Goal: Information Seeking & Learning: Learn about a topic

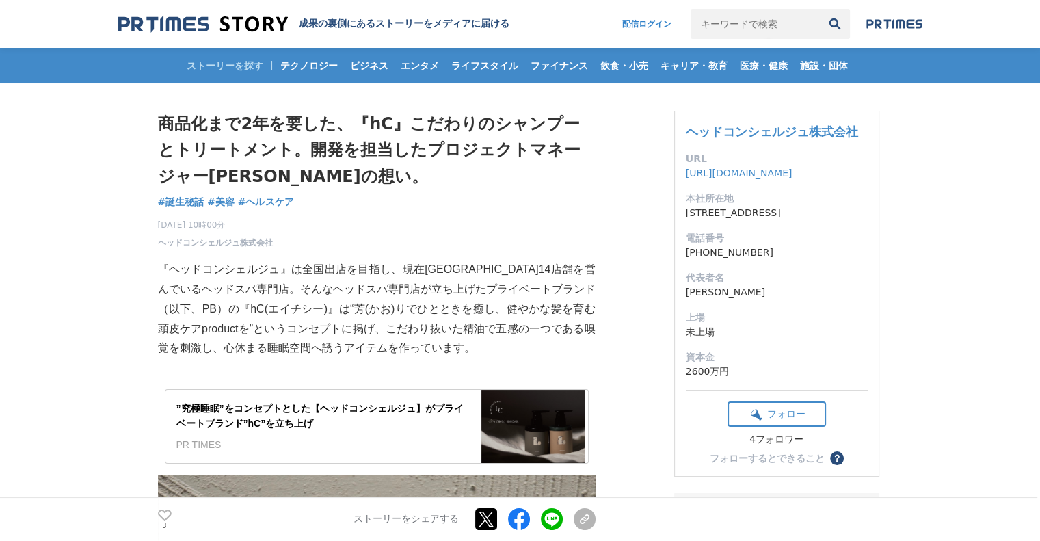
drag, startPoint x: 686, startPoint y: 214, endPoint x: 730, endPoint y: 222, distance: 45.2
click at [730, 220] on dd "[STREET_ADDRESS]" at bounding box center [777, 213] width 182 height 14
copy dd "[STREET_ADDRESS]"
drag, startPoint x: 667, startPoint y: 139, endPoint x: 877, endPoint y: 135, distance: 209.2
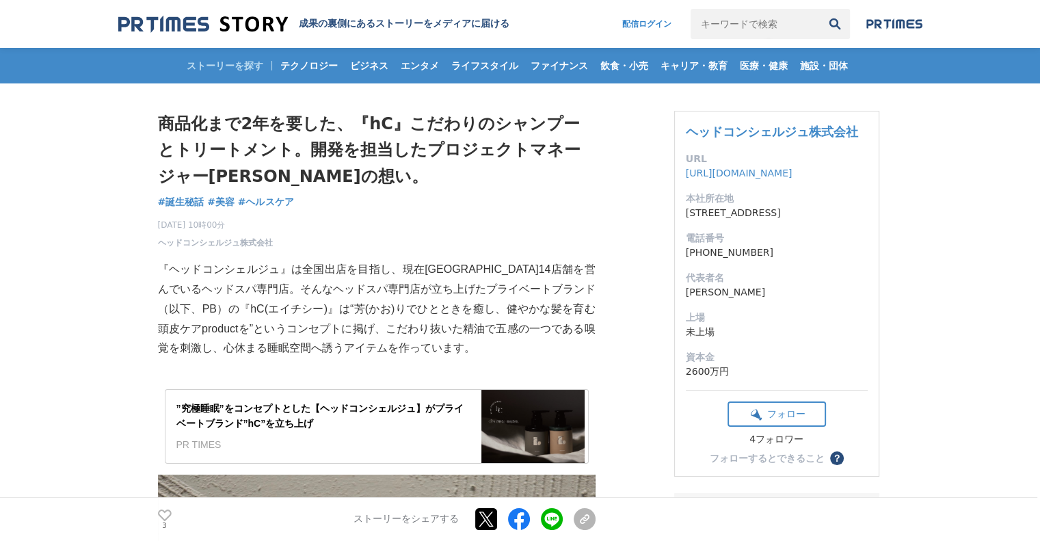
copy div "ヘッドコンシェルジュ株式会社"
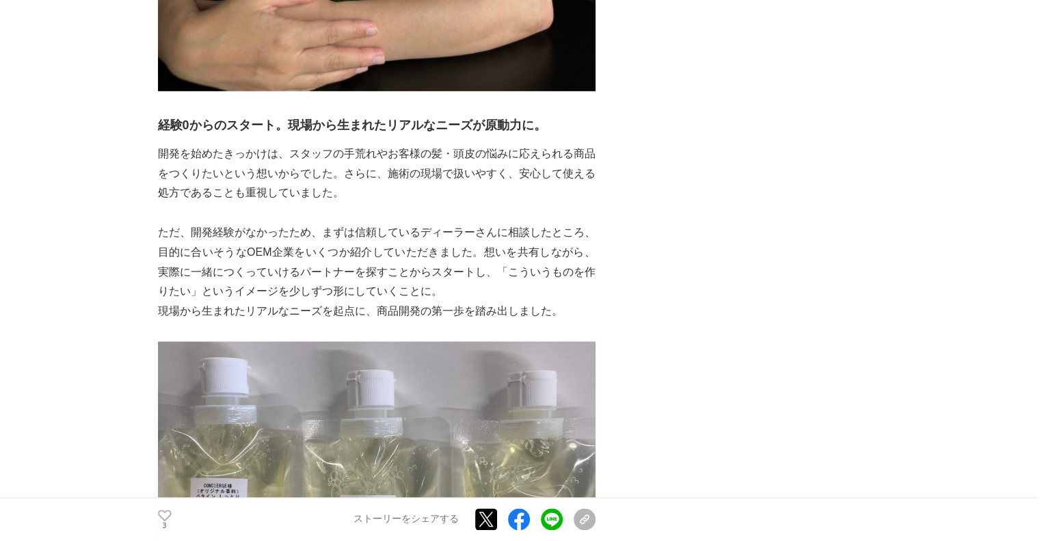
scroll to position [1802, 0]
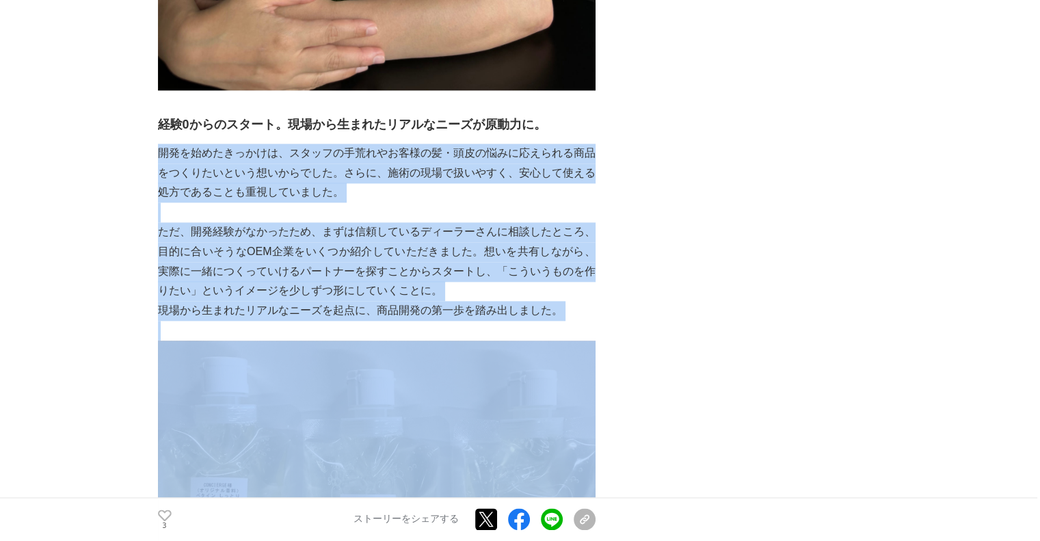
drag, startPoint x: 161, startPoint y: 148, endPoint x: 399, endPoint y: 340, distance: 305.8
click at [239, 234] on p "ただ、開発経験がなかったため、まずは信頼しているディーラーさんに相談したところ、目的に合いそうなOEM企業をいくつか紹介していただきました。想いを共有しながら…" at bounding box center [377, 261] width 438 height 79
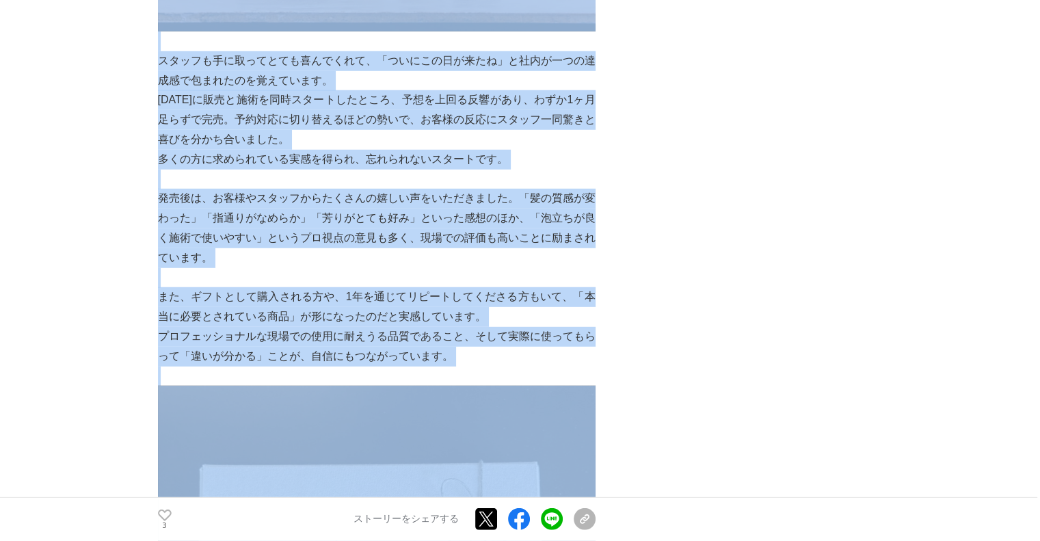
scroll to position [3928, 0]
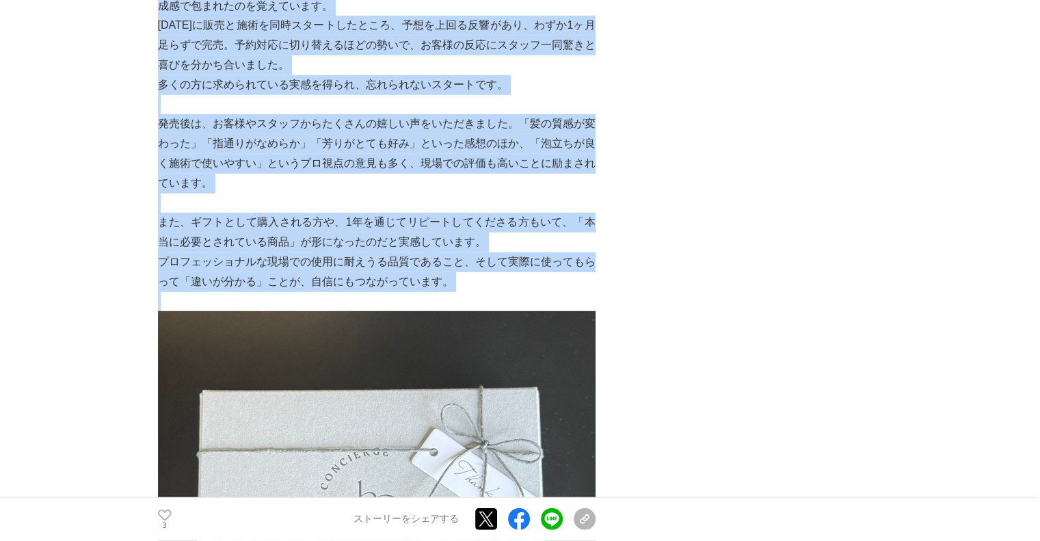
drag, startPoint x: 155, startPoint y: 118, endPoint x: 509, endPoint y: 299, distance: 397.8
click at [509, 299] on main "商品化まで2年を要した、『hC』こだわりのシャンプーとトリートメント。開発を担当したプロジェクトマネージャー[PERSON_NAME]の想い。 誕生秘話 #誕…" at bounding box center [520, 19] width 1040 height 7727
copy section "lorem1ipsum、『dO』sitametconsectetur。adipiscingelitseddoEiusmod。 temp #inci #ut #…"
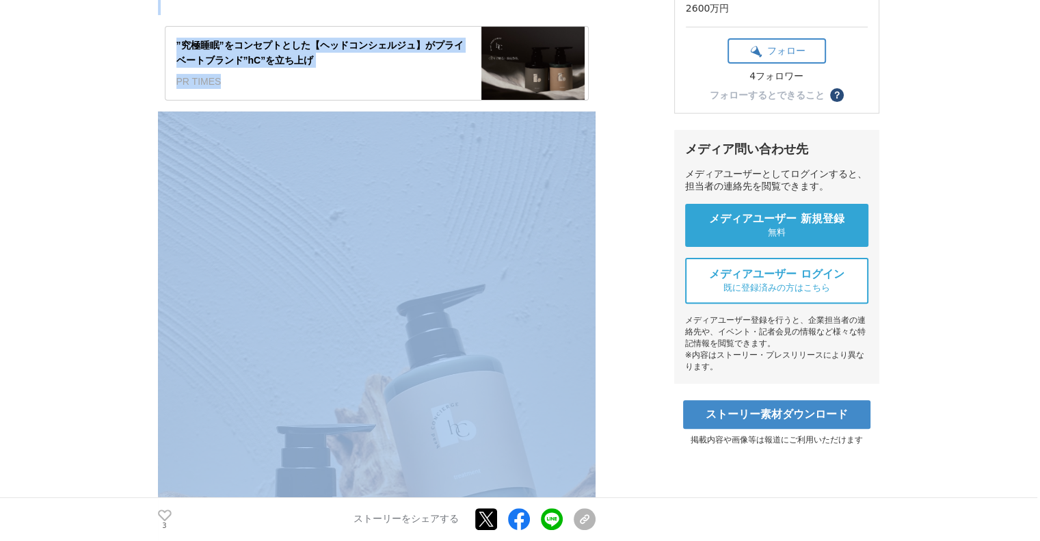
scroll to position [0, 0]
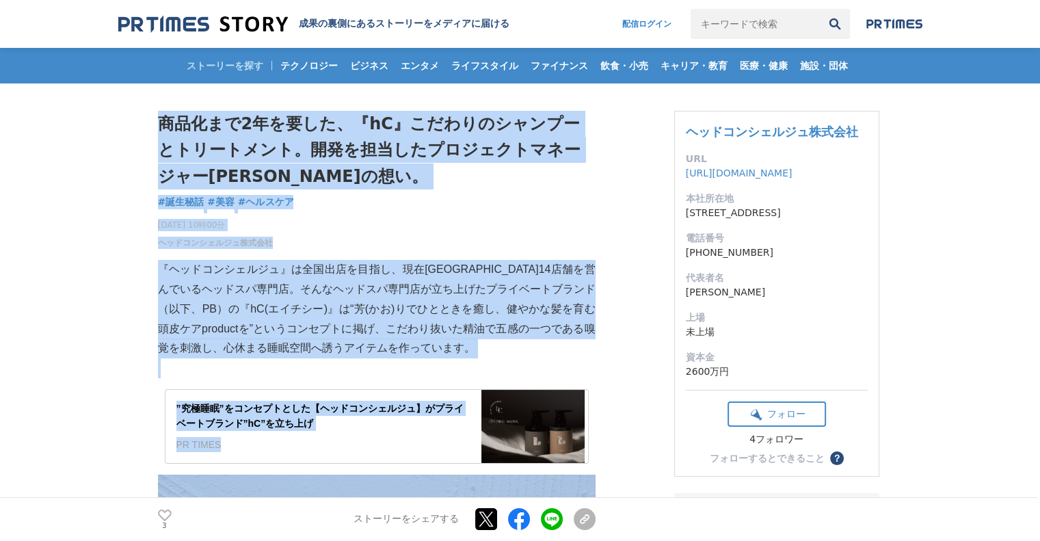
click at [200, 277] on p "『ヘッドコンシェルジュ』は全国出店を目指し、現在[GEOGRAPHIC_DATA]14店舗を営んでいるヘッドスパ専門店。そんなヘッドスパ専門店が立ち上げたプラ…" at bounding box center [377, 309] width 438 height 98
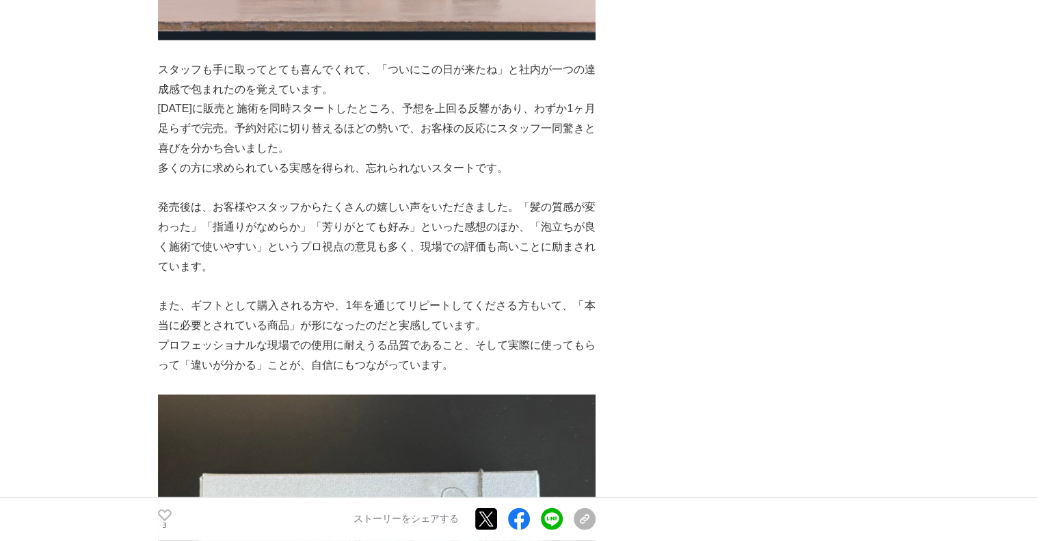
scroll to position [3875, 0]
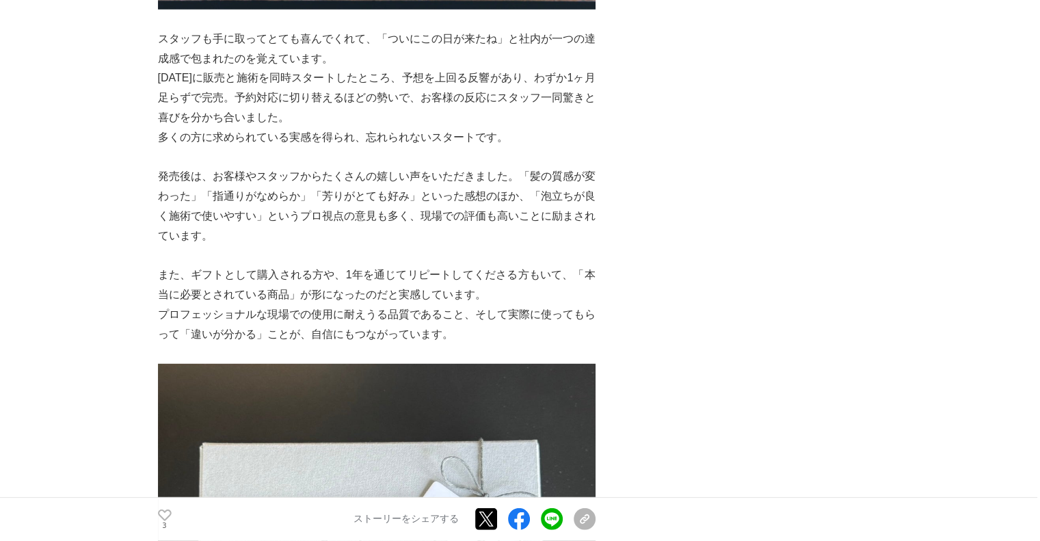
drag, startPoint x: 160, startPoint y: 76, endPoint x: 271, endPoint y: 111, distance: 116.8
click at [192, 79] on p "[DATE]に販売と施術を同時スタートしたところ、予想を上回る反響があり、わずか1ヶ月足らずで完売。予約対応に切り替えるほどの勢いで、お客様の反応にスタッフ一…" at bounding box center [377, 97] width 438 height 59
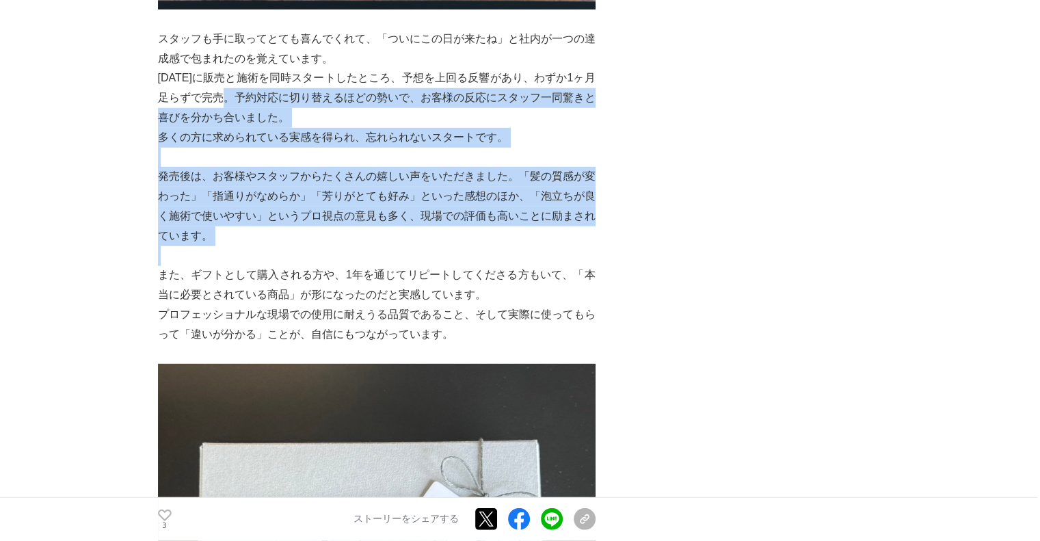
drag, startPoint x: 271, startPoint y: 111, endPoint x: 355, endPoint y: 261, distance: 172.0
click at [355, 261] on p at bounding box center [377, 256] width 438 height 20
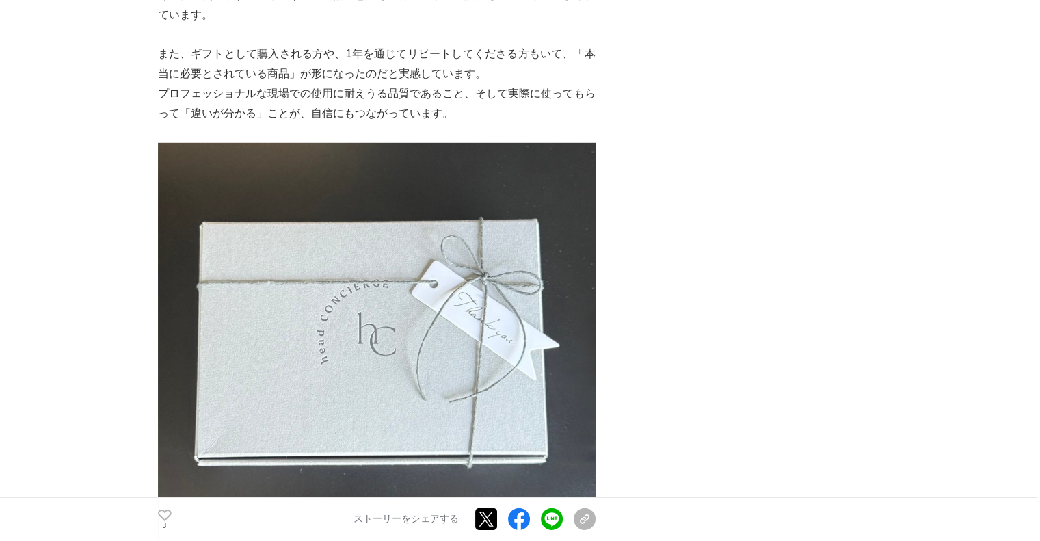
scroll to position [4080, 0]
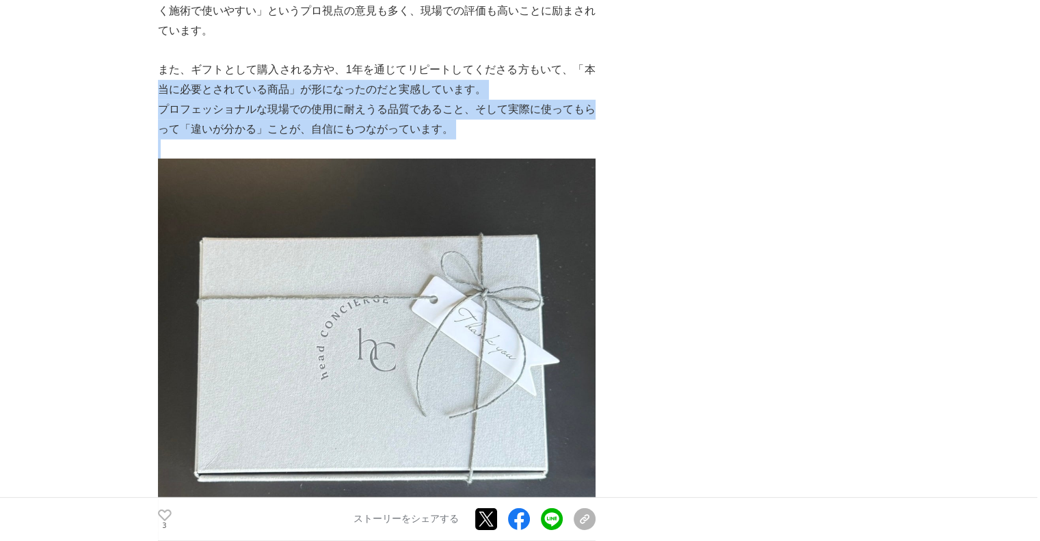
drag, startPoint x: 160, startPoint y: 84, endPoint x: 392, endPoint y: 138, distance: 238.0
click at [392, 138] on p "プロフェッショナルな現場での使用に耐えうる品質であること、そして実際に使ってもらって「違いが分かる」ことが、自信にもつながっています。" at bounding box center [377, 120] width 438 height 40
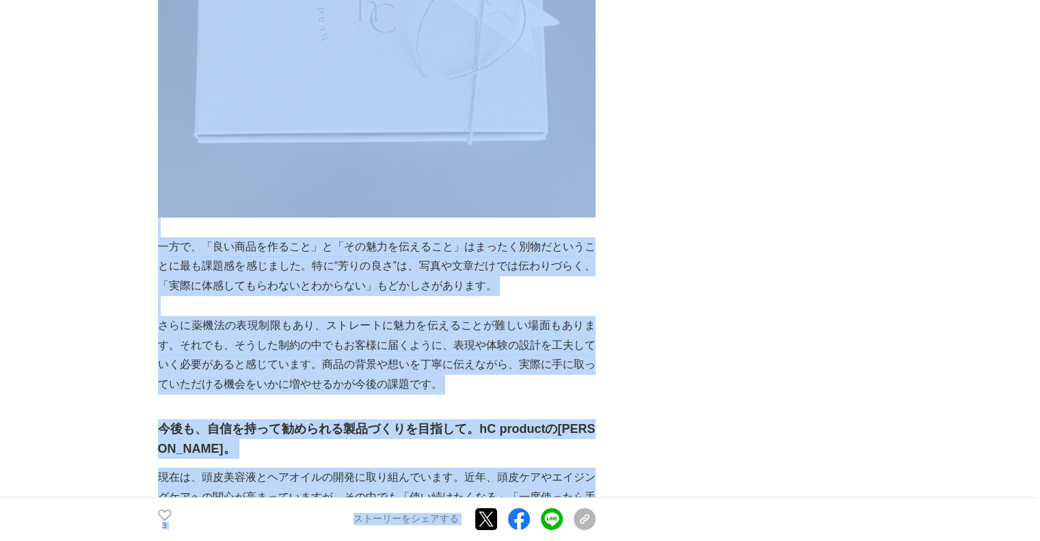
scroll to position [4694, 0]
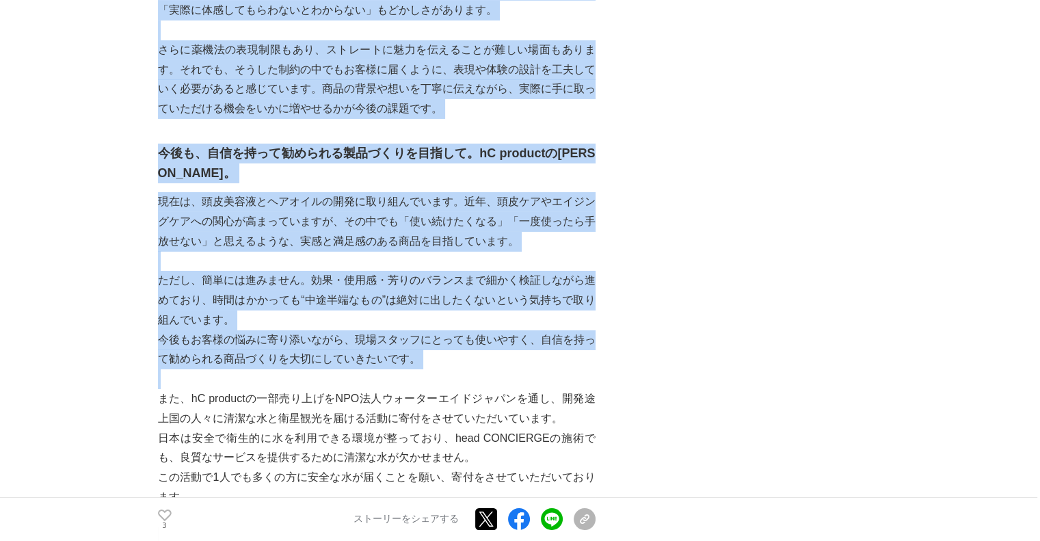
drag, startPoint x: 158, startPoint y: 66, endPoint x: 591, endPoint y: 374, distance: 532.0
copy div "lo、ipsumdolorsit、6ametconsecteturadip、「elitseddoeius」temporincididunt。 utlabore…"
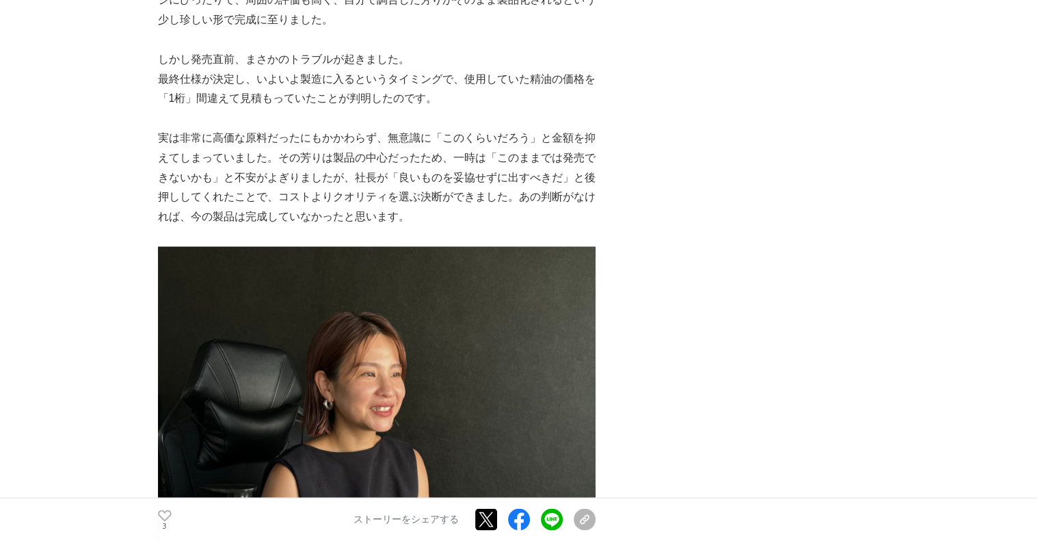
scroll to position [2708, 0]
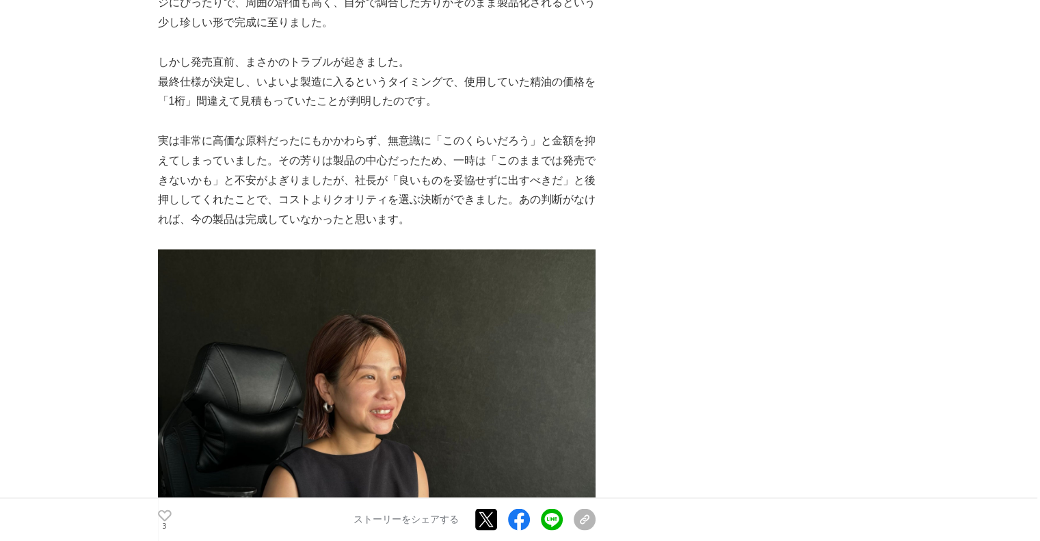
click at [315, 188] on p "実は非常に高価な原料だったにもかかわらず、無意識に「このくらいだろう」と金額を抑えてしまっていました。その芳りは製品の中心だったため、一時は「このままでは発売…" at bounding box center [377, 180] width 438 height 98
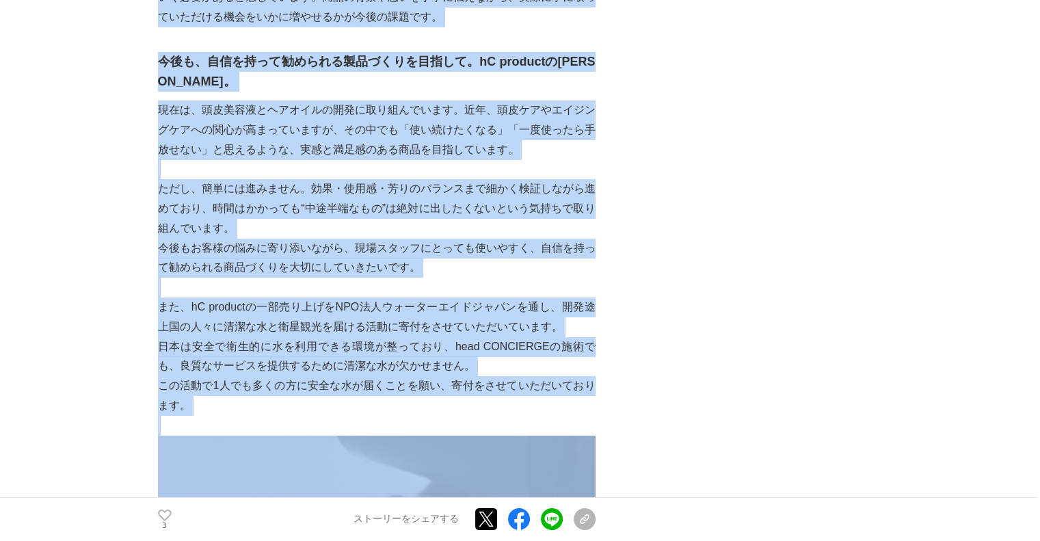
scroll to position [4802, 0]
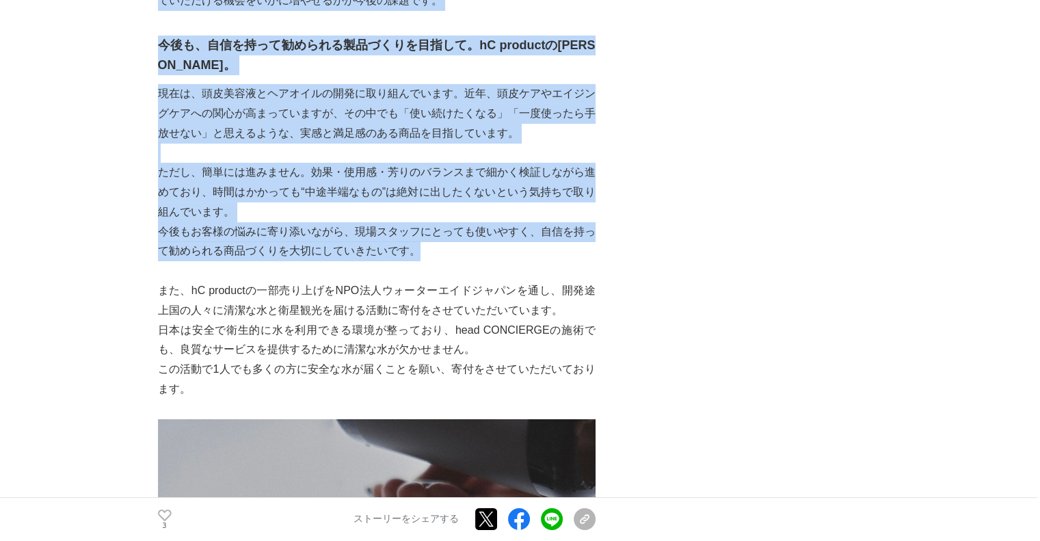
drag, startPoint x: 159, startPoint y: 141, endPoint x: 473, endPoint y: 260, distance: 335.6
copy div "loremipsumdolorsitam、cons「adipisci」elitseddoeiusmo。temporincididun、utl「etdolore…"
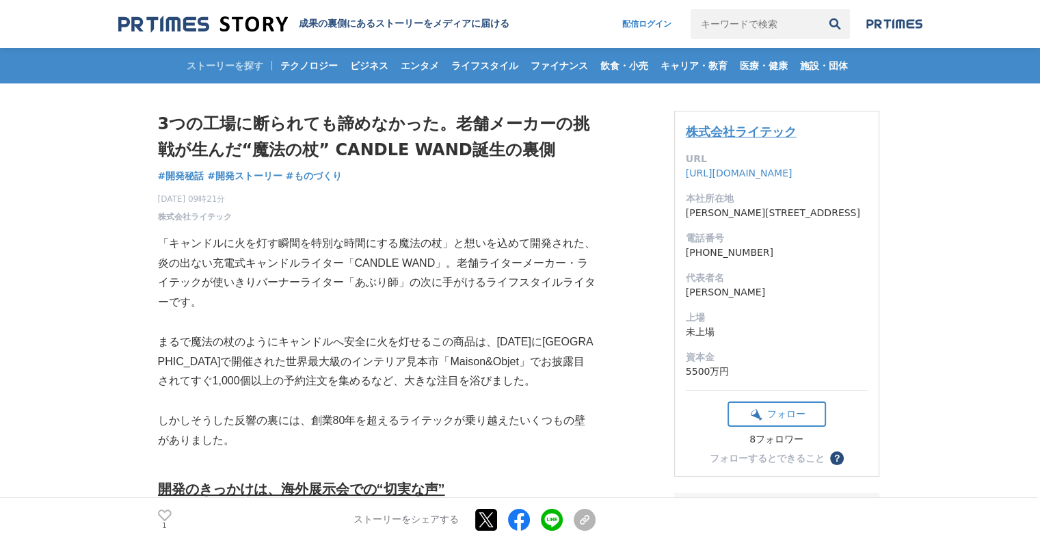
click at [795, 127] on link "株式会社ライテック" at bounding box center [741, 131] width 111 height 14
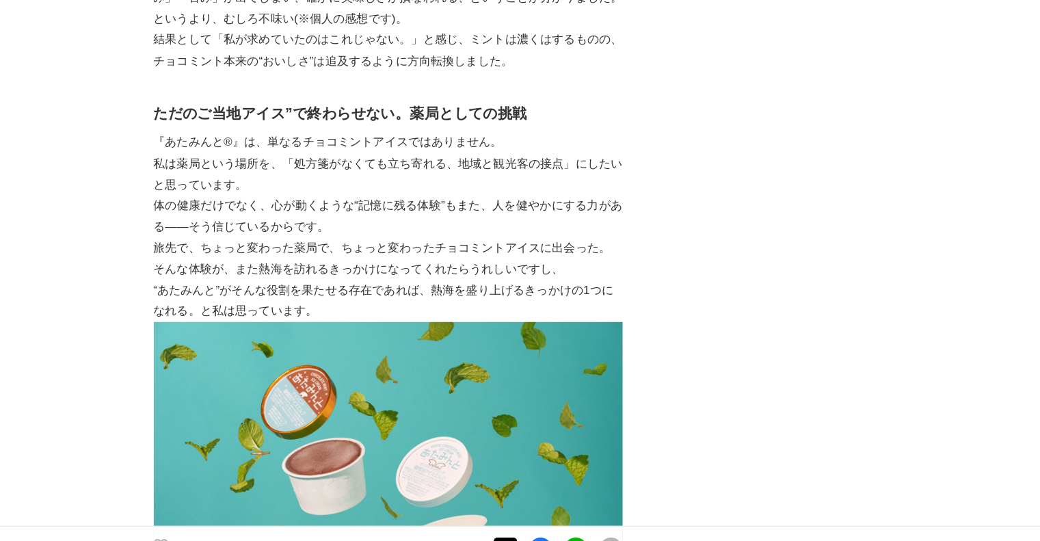
scroll to position [2883, 0]
